Goal: Consume media (video, audio)

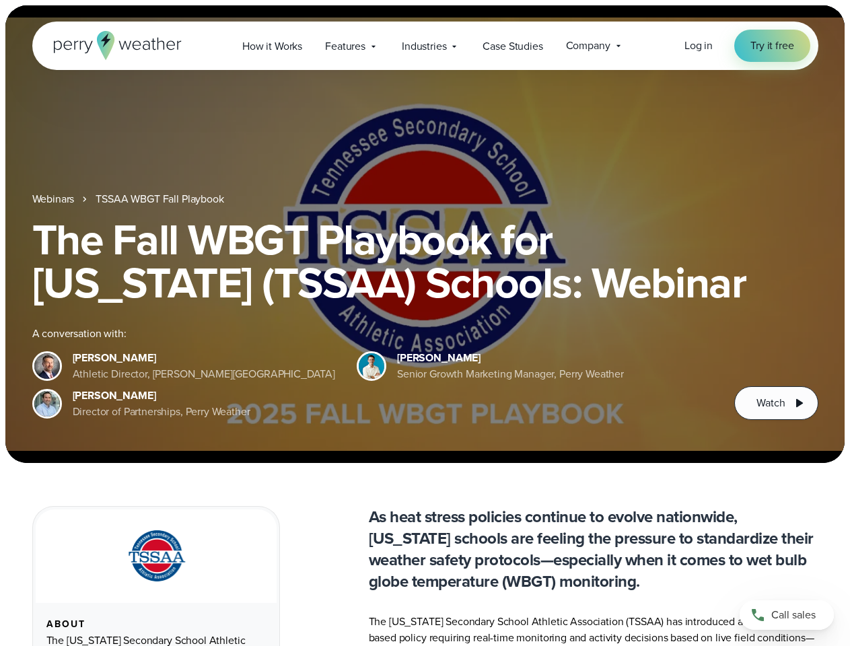
click at [425, 323] on div "The Fall WBGT Playbook for [US_STATE] (TSSAA) Schools: Webinar A conversation w…" at bounding box center [425, 319] width 786 height 202
click at [425, 46] on span "Industries" at bounding box center [424, 46] width 44 height 16
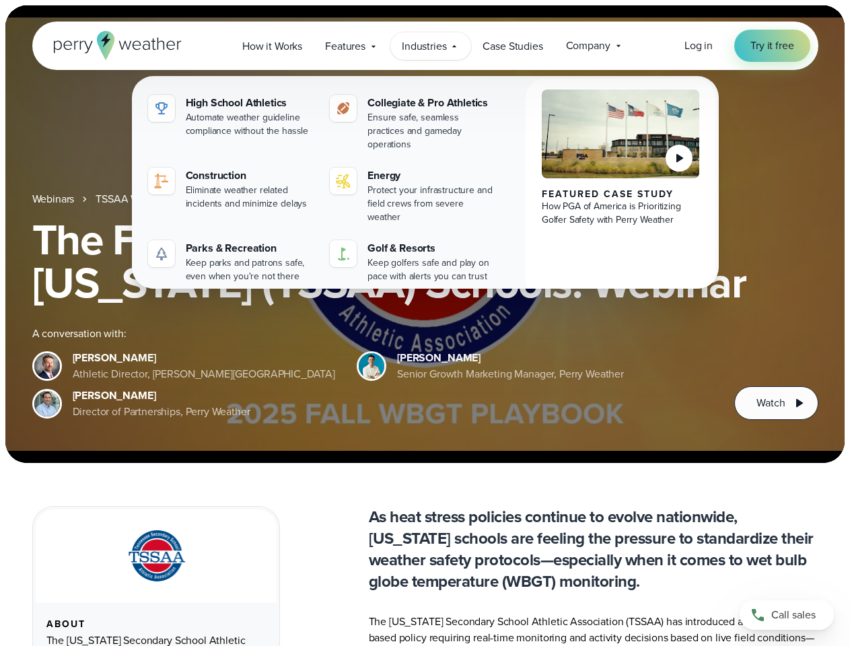
click at [425, 234] on h1 "The Fall WBGT Playbook for [US_STATE] (TSSAA) Schools: Webinar" at bounding box center [425, 261] width 786 height 86
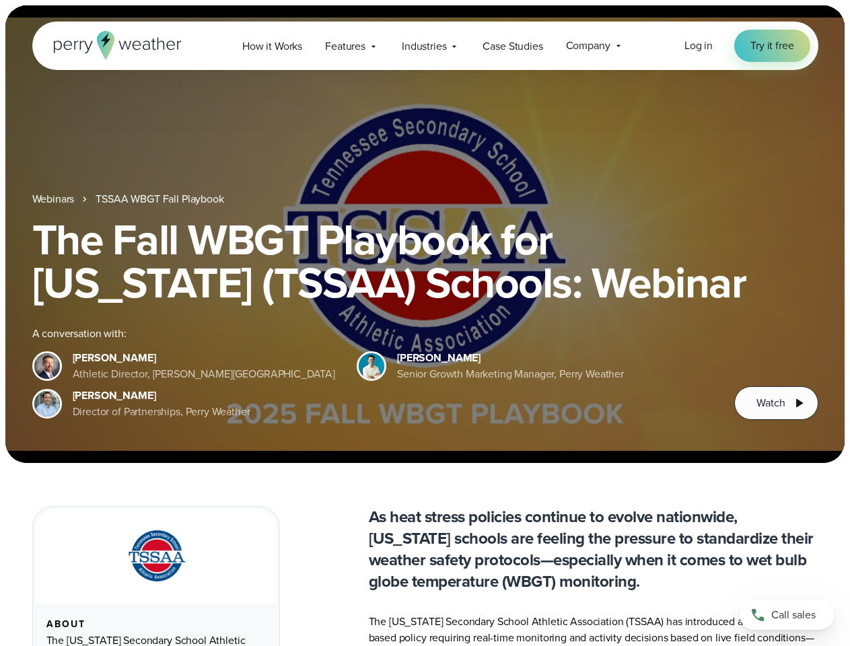
click at [161, 199] on link "TSSAA WBGT Fall Playbook" at bounding box center [160, 199] width 128 height 16
click at [776, 403] on span "Watch" at bounding box center [770, 403] width 28 height 16
